Goal: Navigation & Orientation: Find specific page/section

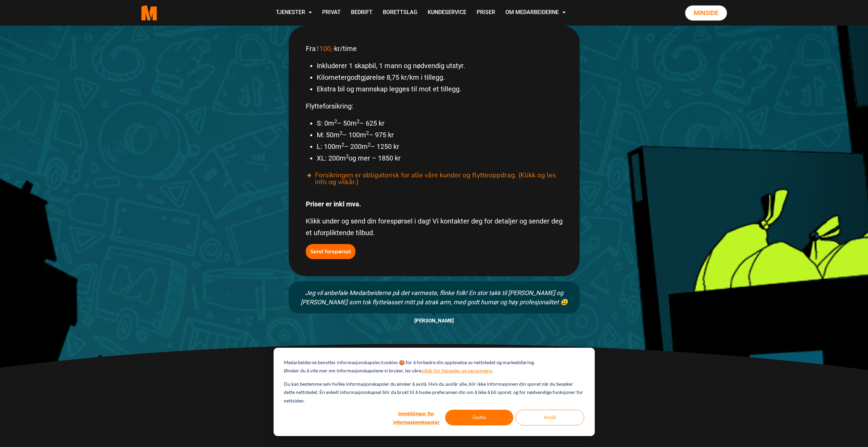
scroll to position [399, 0]
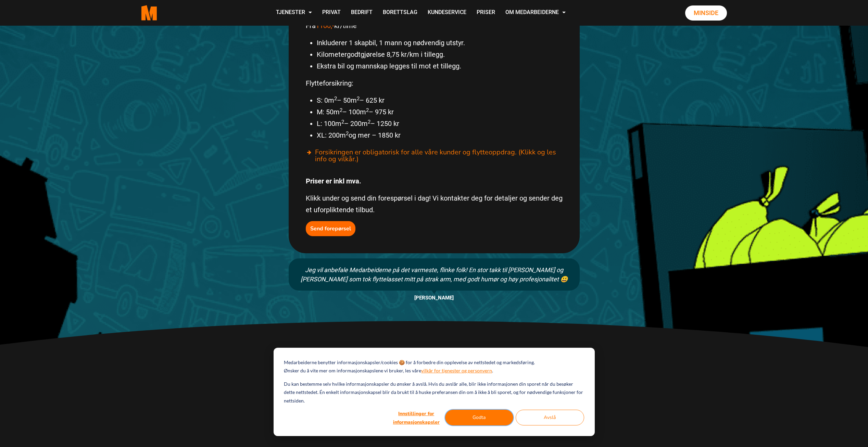
click at [479, 422] on button "Godta" at bounding box center [479, 418] width 69 height 16
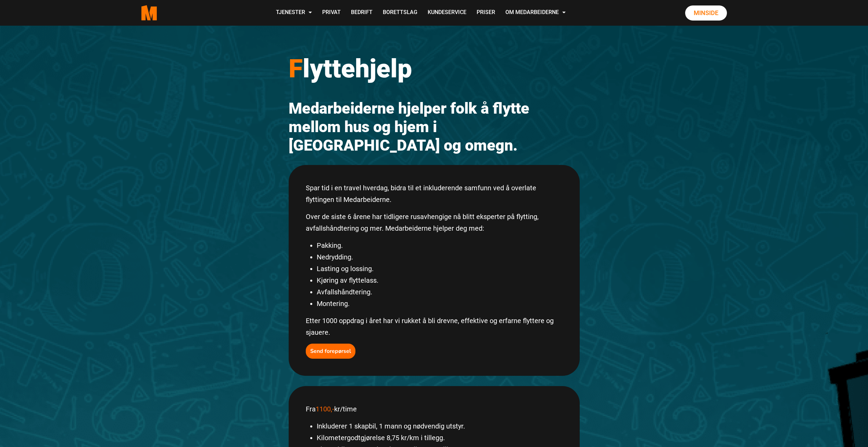
scroll to position [0, 0]
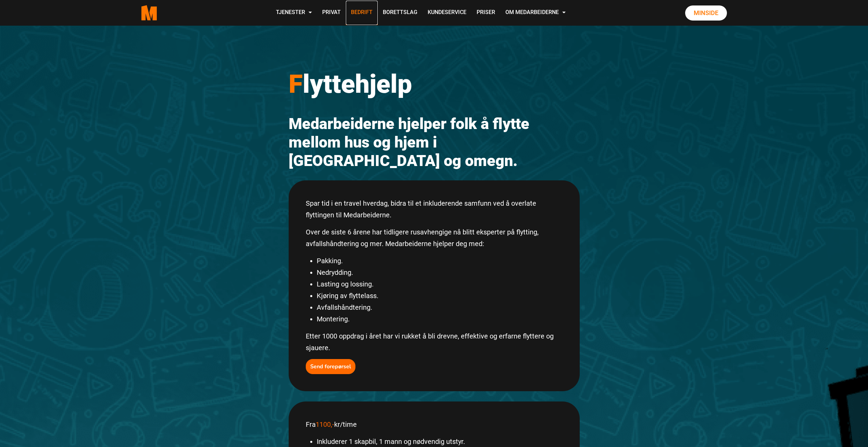
click at [365, 12] on link "Bedrift" at bounding box center [362, 13] width 32 height 24
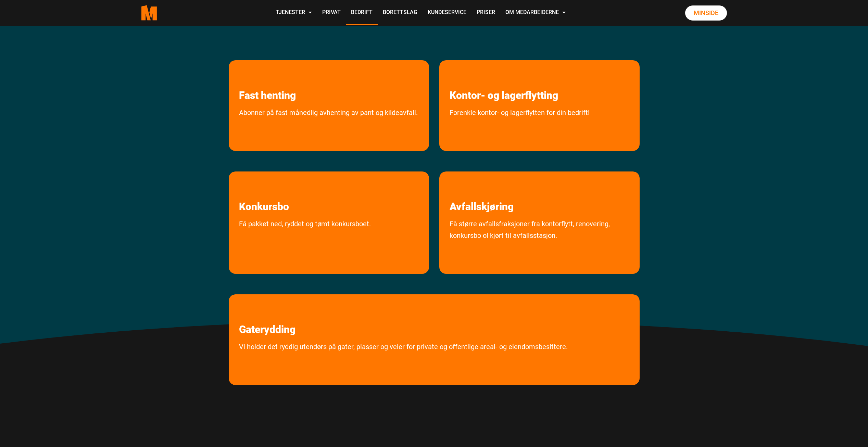
scroll to position [274, 0]
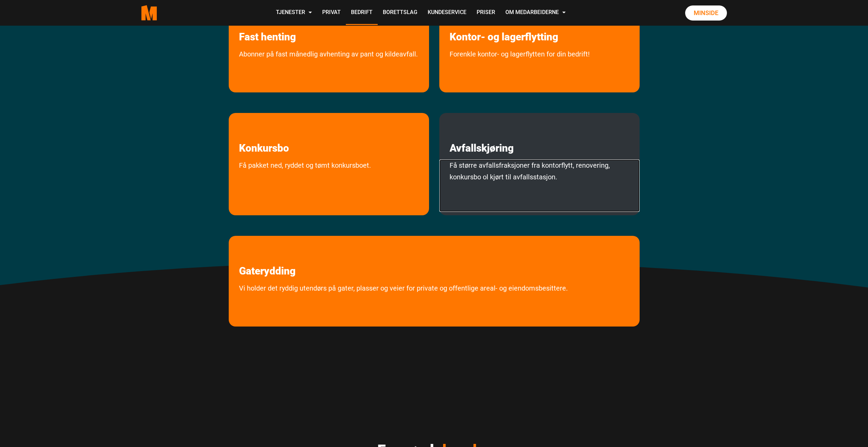
click at [560, 195] on link "Få større avfallsfraksjoner fra kontorflytt, renovering, konkursbo ol kjørt til…" at bounding box center [539, 186] width 200 height 52
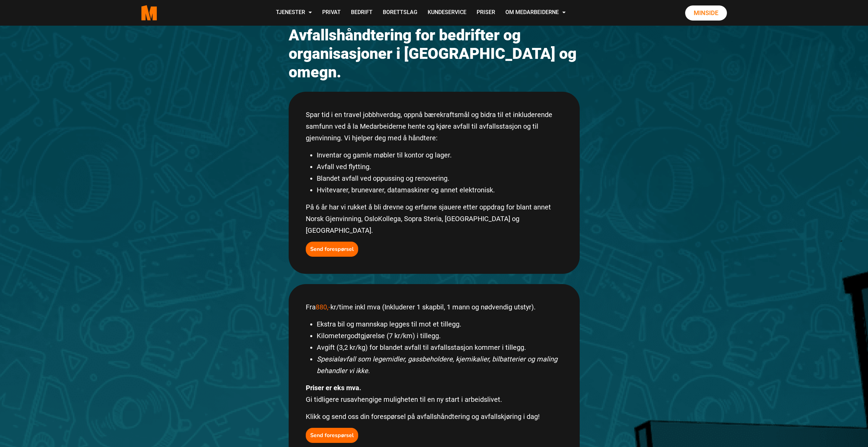
scroll to position [103, 0]
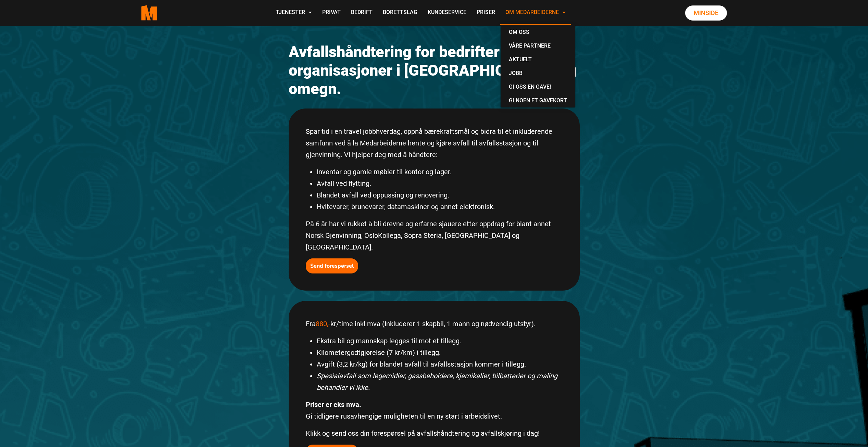
click at [564, 10] on link "Om Medarbeiderne" at bounding box center [535, 13] width 71 height 24
click at [634, 84] on div "A vfallskjøring for Bedrifter Avfallshåndtering for bedrifter og organisasjoner…" at bounding box center [434, 322] width 868 height 798
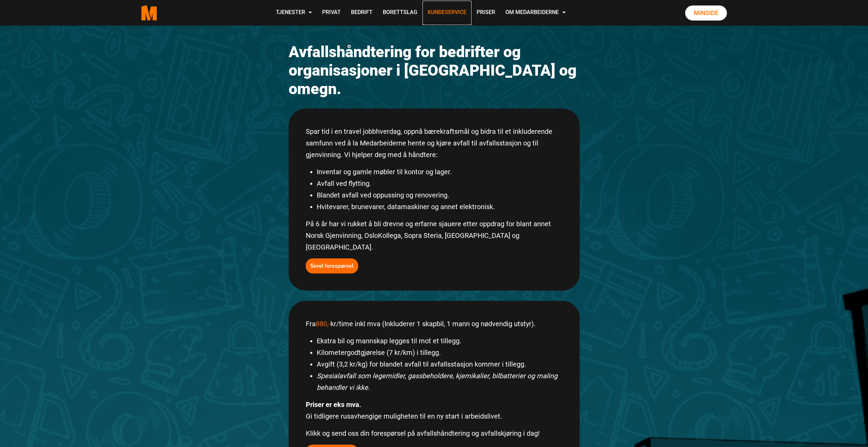
click at [446, 11] on link "Kundeservice" at bounding box center [447, 13] width 49 height 24
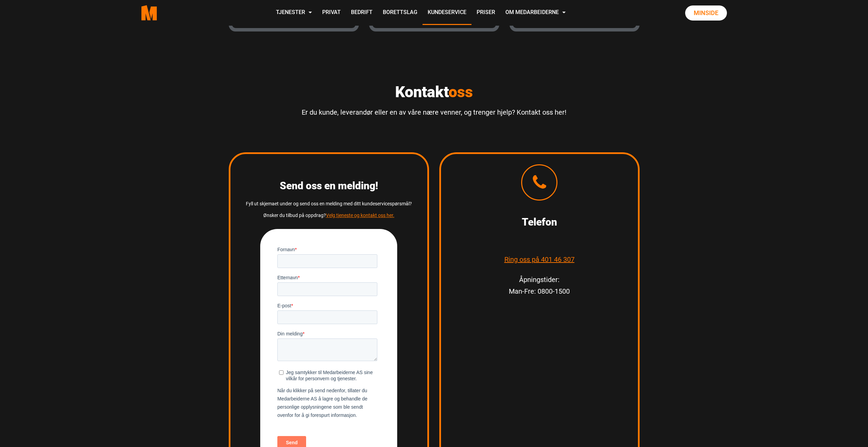
scroll to position [822, 0]
